Goal: Information Seeking & Learning: Learn about a topic

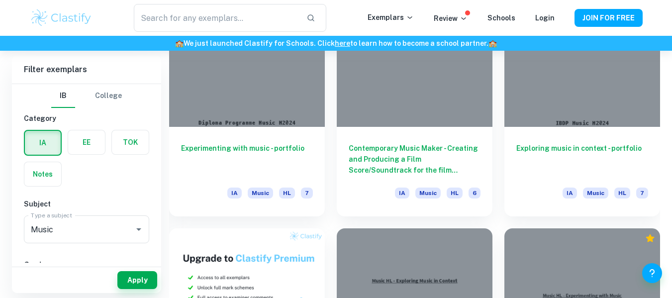
scroll to position [504, 0]
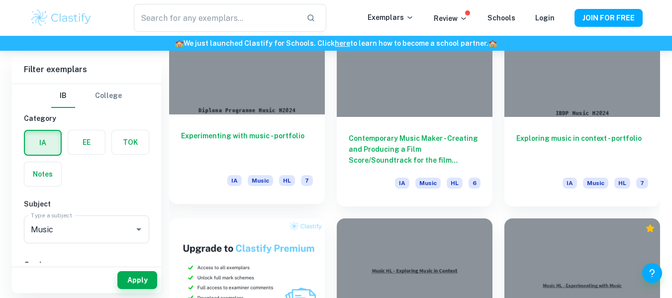
click at [212, 132] on h6 "Experimenting with music - portfolio" at bounding box center [247, 146] width 132 height 33
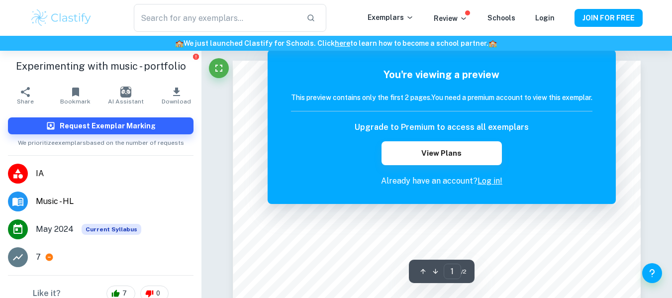
scroll to position [261, 0]
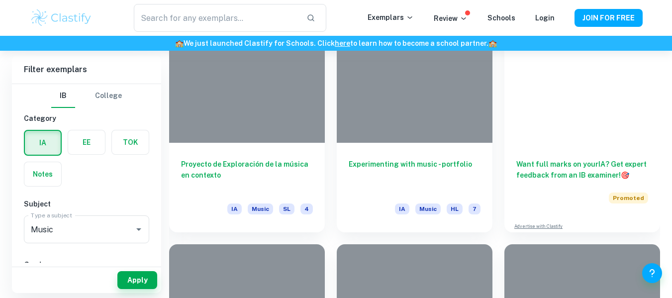
scroll to position [504, 0]
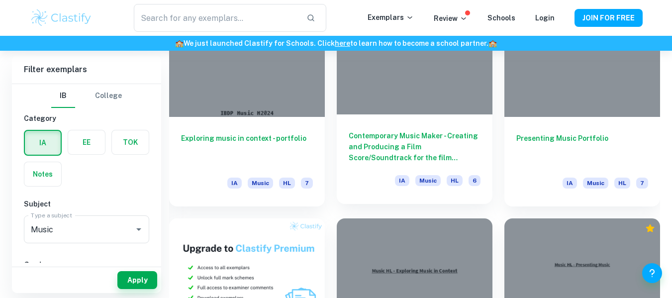
click at [442, 158] on h6 "Contemporary Music Maker - Creating and Producing a Film Score/Soundtrack for t…" at bounding box center [415, 146] width 132 height 33
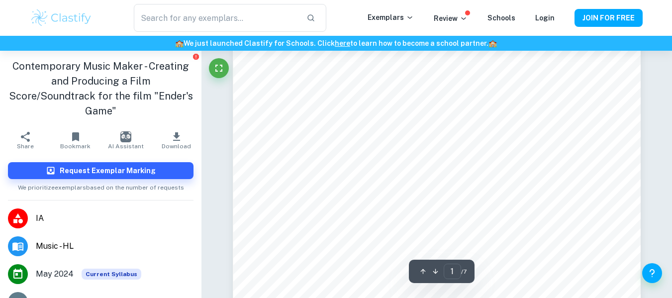
scroll to position [179, 0]
type input "6"
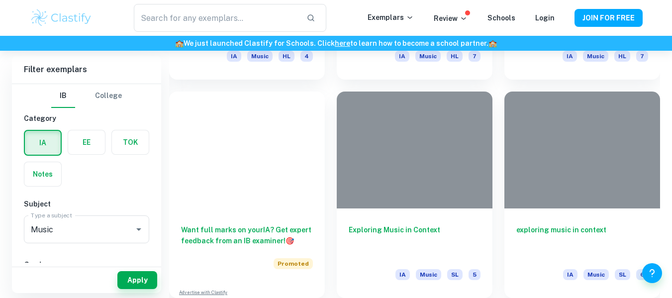
scroll to position [504, 0]
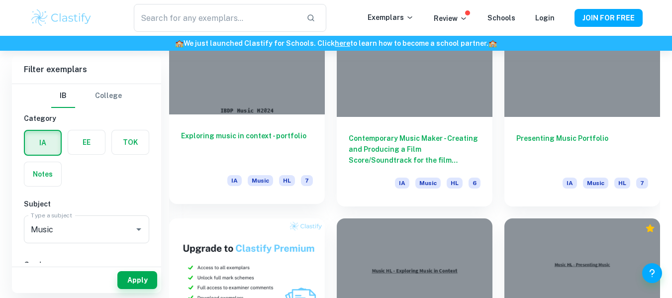
click at [304, 155] on h6 "Exploring music in context - portfolio" at bounding box center [247, 146] width 132 height 33
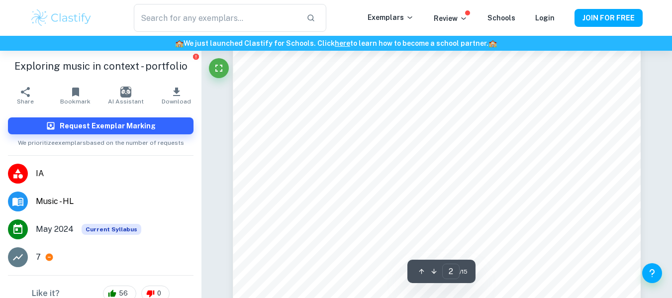
scroll to position [1174, 0]
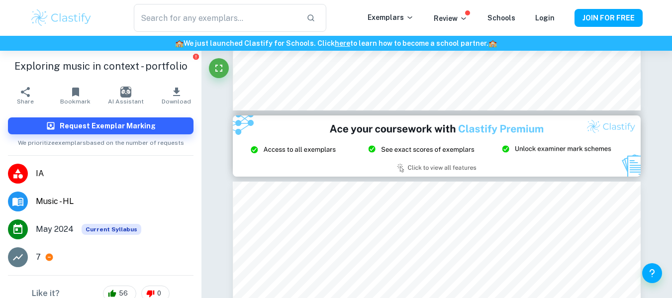
type input "3"
